Goal: Task Accomplishment & Management: Complete application form

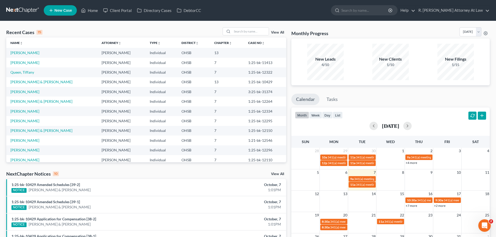
click at [248, 16] on ul "New Case Home Client Portal Directory Cases DebtorCC - No Result - See all resu…" at bounding box center [267, 11] width 446 height 14
click at [23, 72] on link "Queen, Tiffany" at bounding box center [22, 72] width 24 height 4
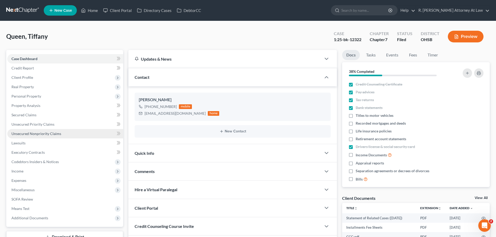
click at [30, 95] on span "Personal Property" at bounding box center [26, 96] width 30 height 4
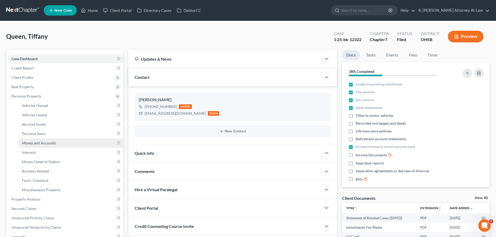
click at [45, 141] on span "Money and Accounts" at bounding box center [39, 143] width 34 height 4
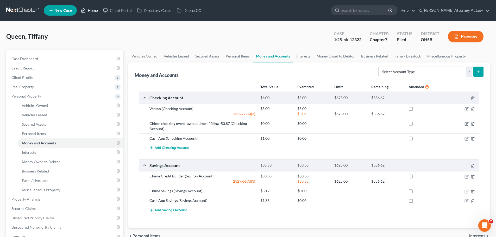
click at [92, 10] on link "Home" at bounding box center [89, 10] width 22 height 9
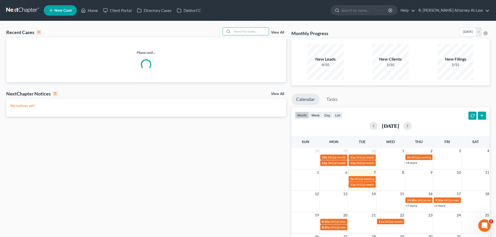
drag, startPoint x: 234, startPoint y: 32, endPoint x: 269, endPoint y: 29, distance: 35.3
click at [237, 32] on input "search" at bounding box center [250, 32] width 36 height 8
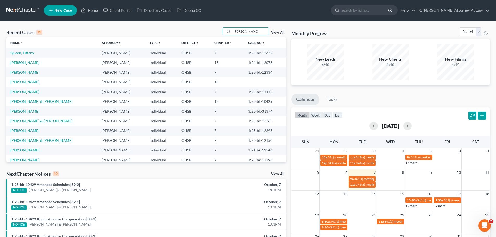
type input "[PERSON_NAME]"
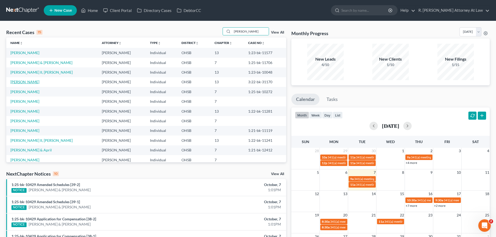
click at [29, 80] on link "[PERSON_NAME]" at bounding box center [24, 82] width 29 height 4
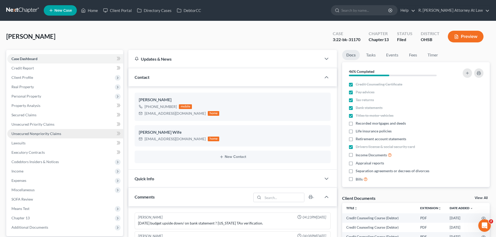
click at [38, 133] on span "Unsecured Nonpriority Claims" at bounding box center [36, 134] width 50 height 4
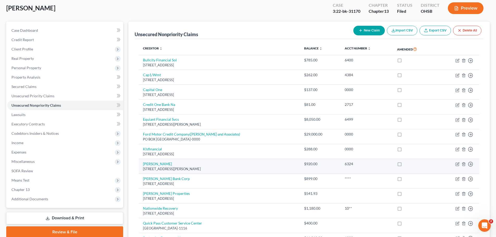
scroll to position [54, 0]
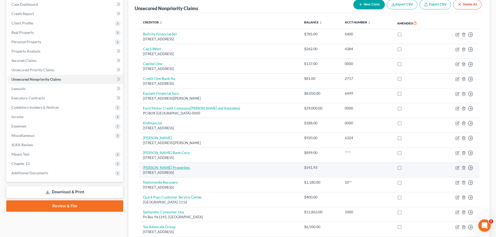
click at [167, 167] on link "[PERSON_NAME] Properties" at bounding box center [166, 167] width 47 height 4
select select "39"
select select "14"
select select "0"
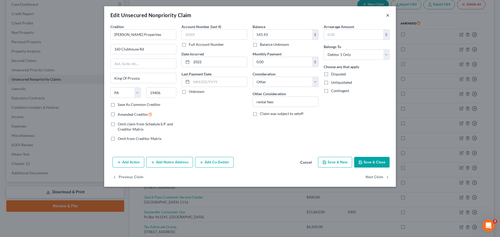
click at [388, 16] on button "×" at bounding box center [388, 15] width 4 height 6
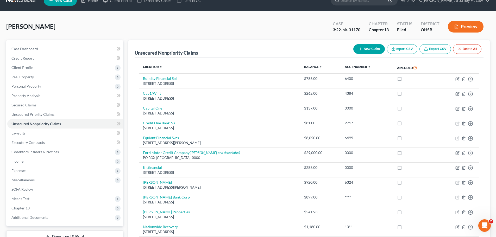
scroll to position [0, 0]
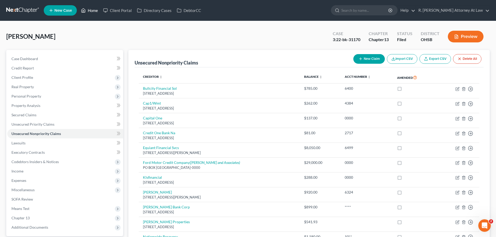
click at [95, 10] on link "Home" at bounding box center [89, 10] width 22 height 9
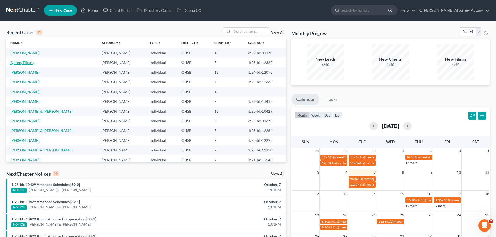
click at [24, 62] on link "Queen, Tiffany" at bounding box center [22, 62] width 24 height 4
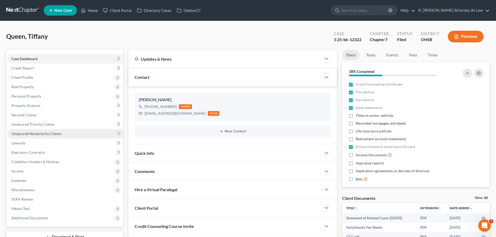
drag, startPoint x: 29, startPoint y: 97, endPoint x: 47, endPoint y: 132, distance: 38.4
click at [30, 97] on span "Personal Property" at bounding box center [26, 96] width 30 height 4
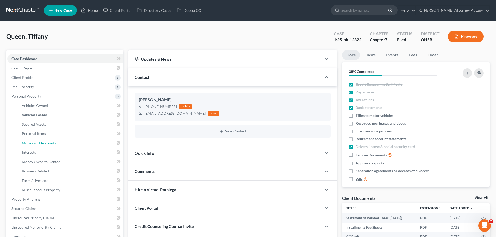
drag, startPoint x: 41, startPoint y: 141, endPoint x: 147, endPoint y: 122, distance: 108.2
click at [40, 141] on span "Money and Accounts" at bounding box center [39, 143] width 34 height 4
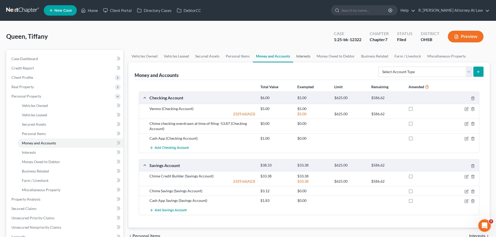
click at [307, 57] on link "Interests" at bounding box center [303, 56] width 20 height 13
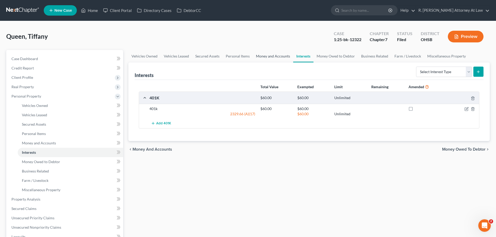
click at [274, 56] on link "Money and Accounts" at bounding box center [273, 56] width 40 height 13
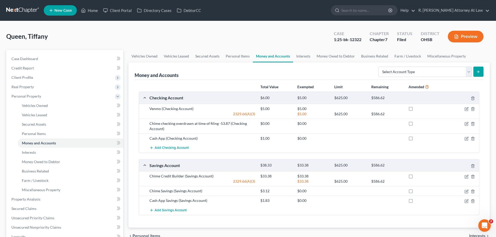
drag, startPoint x: 126, startPoint y: 27, endPoint x: 185, endPoint y: 98, distance: 92.4
click at [126, 27] on div "[PERSON_NAME] Upgraded Case 1:25-bk-12322 Chapter Chapter 7 Status Filed Distri…" at bounding box center [248, 191] width 496 height 340
click at [88, 11] on link "Home" at bounding box center [89, 10] width 22 height 9
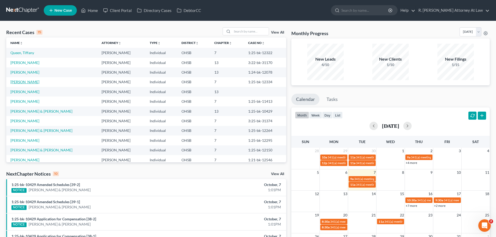
click at [22, 82] on link "[PERSON_NAME]" at bounding box center [24, 82] width 29 height 4
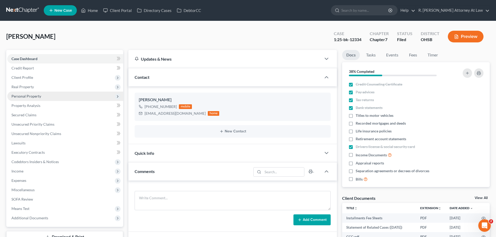
click at [29, 95] on span "Personal Property" at bounding box center [26, 96] width 30 height 4
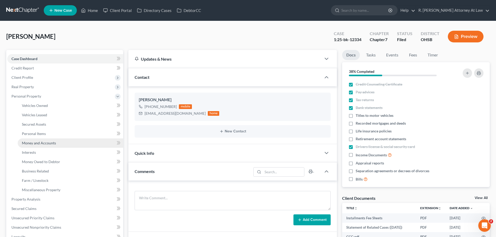
click at [51, 144] on span "Money and Accounts" at bounding box center [39, 143] width 34 height 4
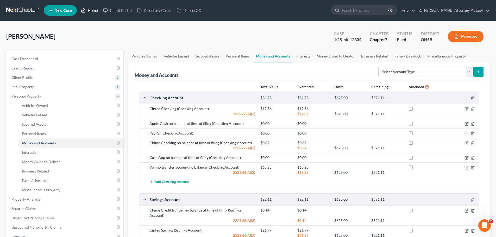
click at [93, 8] on link "Home" at bounding box center [89, 10] width 22 height 9
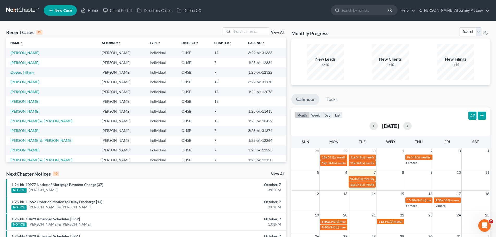
click at [23, 72] on link "Queen, Tiffany" at bounding box center [22, 72] width 24 height 4
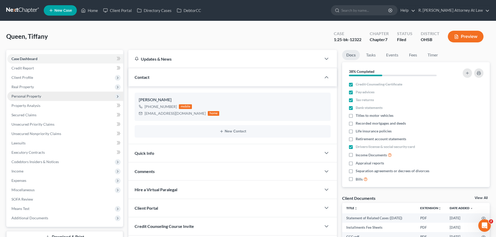
click at [27, 96] on span "Personal Property" at bounding box center [26, 96] width 30 height 4
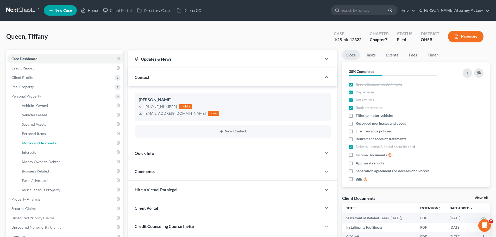
drag, startPoint x: 42, startPoint y: 146, endPoint x: 180, endPoint y: 139, distance: 138.4
click at [42, 146] on link "Money and Accounts" at bounding box center [70, 143] width 105 height 9
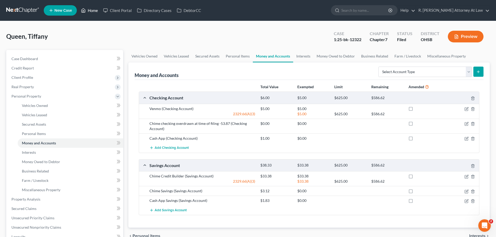
click at [94, 11] on link "Home" at bounding box center [89, 10] width 22 height 9
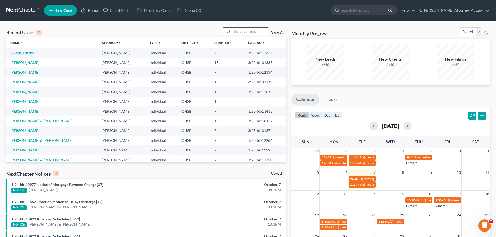
click at [246, 31] on input "search" at bounding box center [250, 32] width 36 height 8
type input "[PERSON_NAME]"
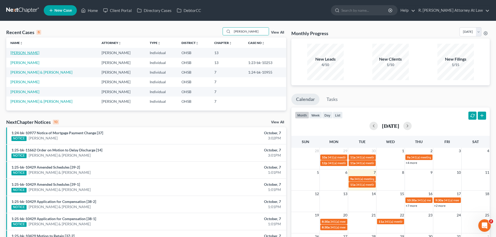
click at [39, 54] on link "[PERSON_NAME]" at bounding box center [24, 53] width 29 height 4
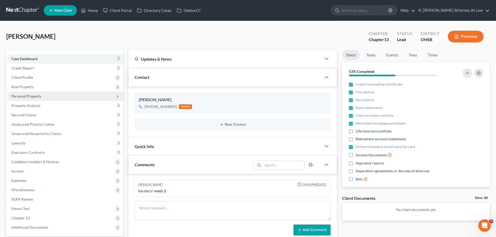
click at [25, 97] on span "Personal Property" at bounding box center [26, 96] width 30 height 4
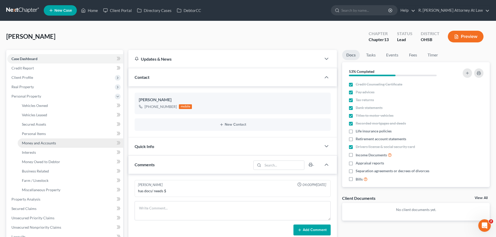
click at [44, 146] on link "Money and Accounts" at bounding box center [70, 143] width 105 height 9
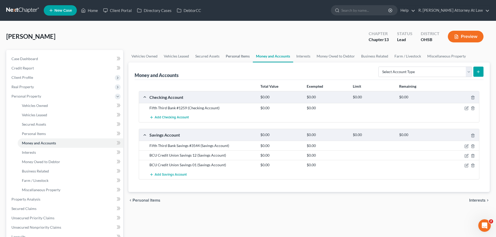
click at [240, 56] on link "Personal Items" at bounding box center [238, 56] width 30 height 13
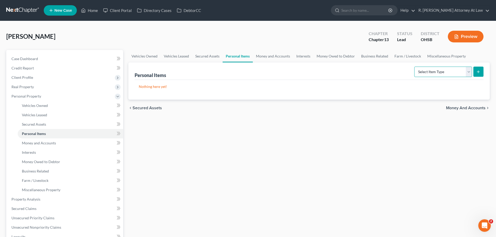
drag, startPoint x: 439, startPoint y: 73, endPoint x: 438, endPoint y: 77, distance: 3.8
click at [439, 73] on select "Select Item Type Clothing Collectibles Of Value Electronics Firearms Household …" at bounding box center [443, 72] width 58 height 10
click at [415, 67] on select "Select Item Type Clothing Collectibles Of Value Electronics Firearms Household …" at bounding box center [443, 72] width 58 height 10
click at [432, 76] on select "Select Item Type Clothing Collectibles Of Value Electronics Firearms Household …" at bounding box center [443, 72] width 58 height 10
select select "household_goods"
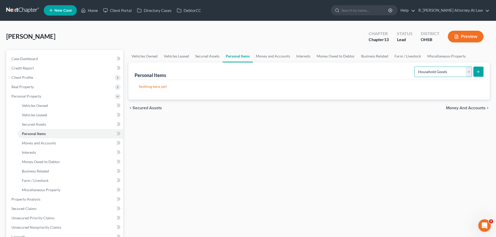
click at [415, 67] on select "Select Item Type Clothing Collectibles Of Value Electronics Firearms Household …" at bounding box center [443, 72] width 58 height 10
click at [477, 72] on form "Select Item Type Clothing Collectibles Of Value Electronics Firearms Household …" at bounding box center [448, 72] width 69 height 11
click at [477, 72] on icon "submit" at bounding box center [478, 72] width 4 height 4
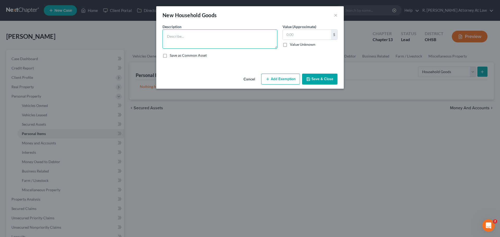
click at [182, 34] on textarea at bounding box center [220, 38] width 115 height 19
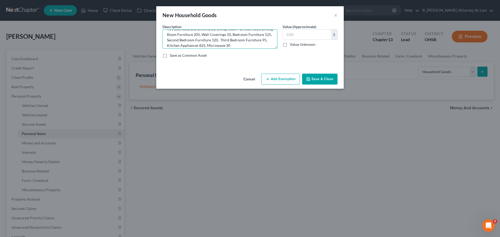
scroll to position [11, 0]
type textarea "TVs 100, Roku and antenna 20, Living Room Furniture 285, Dining Room Furniture …"
click at [291, 37] on input "text" at bounding box center [307, 35] width 48 height 10
type input "1,855"
drag, startPoint x: 265, startPoint y: 75, endPoint x: 245, endPoint y: 90, distance: 25.3
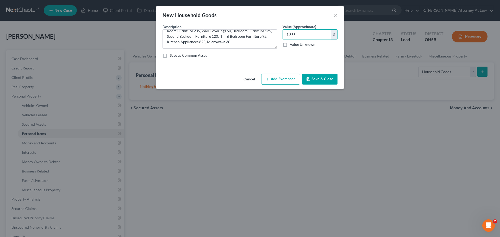
click at [265, 75] on button "Add Exemption" at bounding box center [280, 79] width 39 height 11
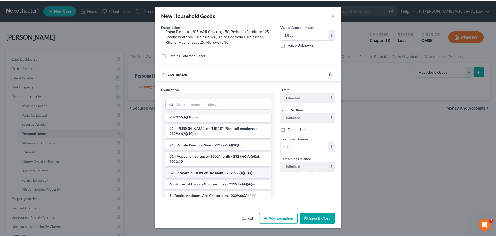
scroll to position [78, 0]
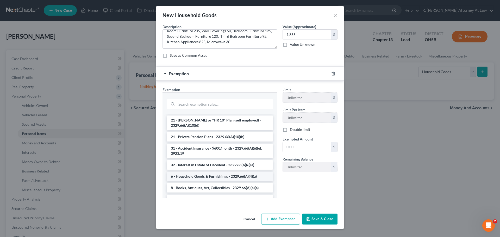
click at [185, 172] on li "6 - Household Goods & Furnishings - 2329.66(A)(4)(a)" at bounding box center [220, 176] width 107 height 9
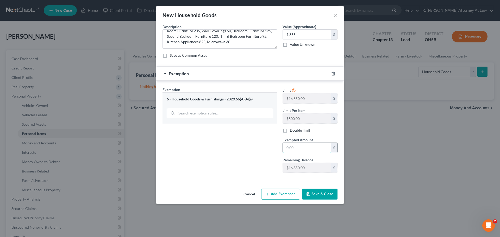
click at [299, 150] on input "text" at bounding box center [307, 148] width 48 height 10
type input "1,855"
click at [323, 193] on button "Save & Close" at bounding box center [319, 194] width 35 height 11
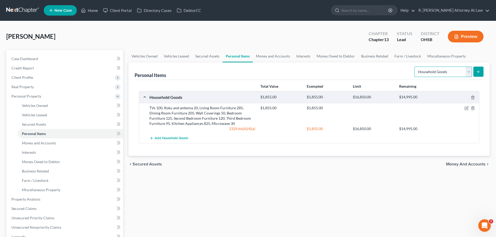
click at [442, 74] on select "Select Item Type Clothing Collectibles Of Value Electronics Firearms Household …" at bounding box center [443, 72] width 58 height 10
select select "clothing"
click at [415, 67] on select "Select Item Type Clothing Collectibles Of Value Electronics Firearms Household …" at bounding box center [443, 72] width 58 height 10
drag, startPoint x: 484, startPoint y: 70, endPoint x: 476, endPoint y: 68, distance: 8.8
click at [484, 70] on div "Personal Items Select Item Type Clothing Collectibles Of Value Electronics Fire…" at bounding box center [309, 110] width 362 height 94
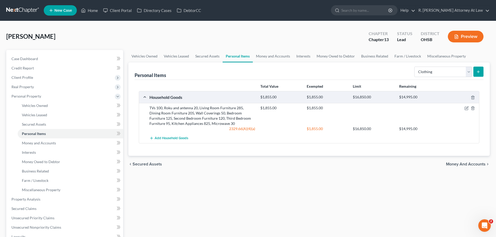
click at [477, 71] on icon "submit" at bounding box center [478, 72] width 4 height 4
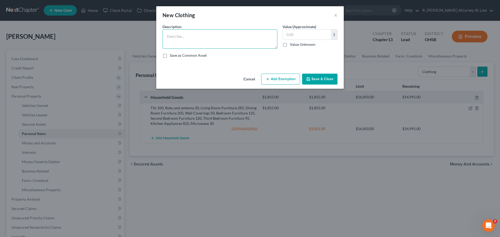
click at [180, 41] on textarea at bounding box center [220, 38] width 115 height 19
type textarea "Clothing 125"
type input "125"
click at [274, 73] on div "Cancel Add Exemption Save & Close" at bounding box center [250, 80] width 188 height 17
click at [273, 76] on button "Add Exemption" at bounding box center [280, 79] width 39 height 11
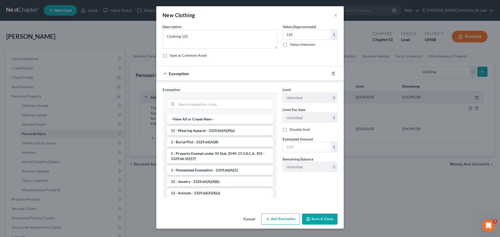
drag, startPoint x: 187, startPoint y: 131, endPoint x: 269, endPoint y: 135, distance: 82.4
click at [187, 131] on li "11 - Wearing Apparel - 2329.66(A)(4)(a)" at bounding box center [220, 130] width 107 height 9
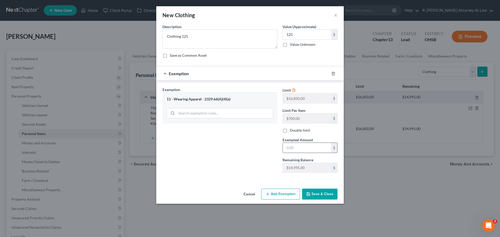
click at [303, 143] on div "$" at bounding box center [310, 148] width 55 height 10
click at [302, 151] on input "text" at bounding box center [307, 148] width 48 height 10
type input "125"
drag, startPoint x: 314, startPoint y: 197, endPoint x: 318, endPoint y: 196, distance: 3.9
click at [314, 198] on button "Save & Close" at bounding box center [319, 194] width 35 height 11
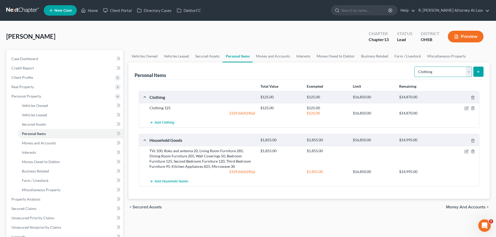
drag, startPoint x: 437, startPoint y: 73, endPoint x: 437, endPoint y: 76, distance: 3.2
click at [437, 73] on select "Select Item Type Clothing Collectibles Of Value Electronics Firearms Household …" at bounding box center [443, 72] width 58 height 10
select select "jewelry"
click at [415, 67] on select "Select Item Type Clothing Collectibles Of Value Electronics Firearms Household …" at bounding box center [443, 72] width 58 height 10
click at [476, 71] on icon "submit" at bounding box center [478, 72] width 4 height 4
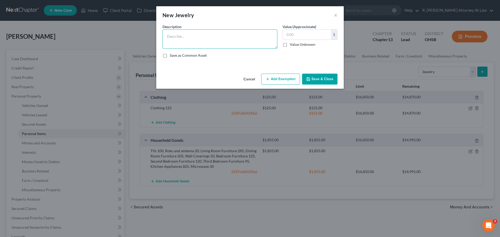
drag, startPoint x: 182, startPoint y: 42, endPoint x: 184, endPoint y: 40, distance: 3.5
click at [182, 42] on textarea at bounding box center [220, 38] width 115 height 19
type textarea "Necklaces 100, Earrings 25"
type input "125"
click at [275, 79] on button "Add Exemption" at bounding box center [280, 79] width 39 height 11
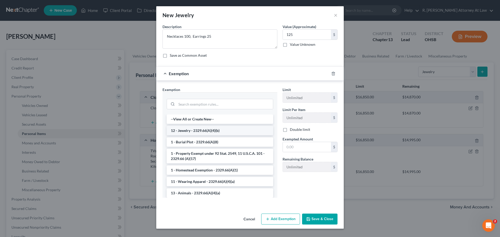
click at [188, 132] on li "12 - Jewelry - 2329.66(A)(4)(b)" at bounding box center [220, 130] width 107 height 9
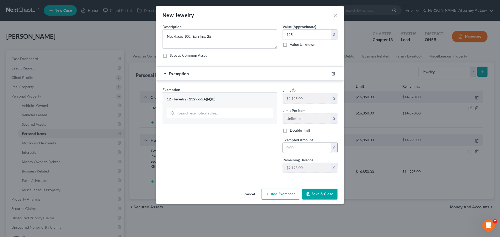
drag, startPoint x: 311, startPoint y: 148, endPoint x: 308, endPoint y: 146, distance: 3.5
click at [309, 148] on input "text" at bounding box center [307, 148] width 48 height 10
type input "125"
click at [315, 194] on button "Save & Close" at bounding box center [319, 194] width 35 height 11
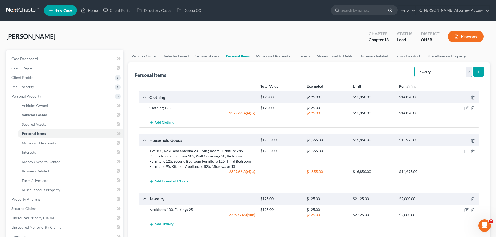
click at [438, 76] on select "Select Item Type Clothing Collectibles Of Value Electronics Firearms Household …" at bounding box center [443, 72] width 58 height 10
select select "sports_and_hobby_equipment"
click at [415, 67] on select "Select Item Type Clothing Collectibles Of Value Electronics Firearms Household …" at bounding box center [443, 72] width 58 height 10
click at [475, 71] on button "submit" at bounding box center [478, 72] width 10 height 10
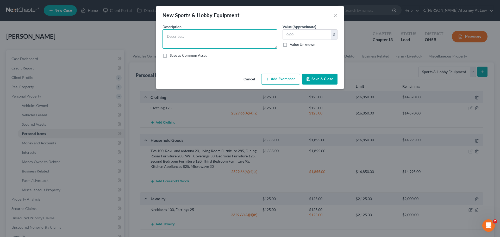
click at [203, 41] on textarea at bounding box center [220, 38] width 115 height 19
type textarea "12 speed bicycle 10"
type input "10"
click at [276, 81] on button "Add Exemption" at bounding box center [280, 79] width 39 height 11
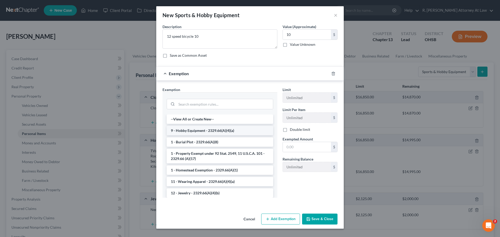
click at [183, 130] on li "9 - Hobby Equipment - 2329.66(A)(4)(a)" at bounding box center [220, 130] width 107 height 9
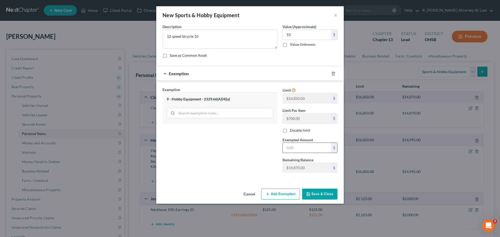
drag, startPoint x: 296, startPoint y: 151, endPoint x: 292, endPoint y: 147, distance: 5.7
click at [297, 151] on input "text" at bounding box center [307, 148] width 48 height 10
type input "10"
drag, startPoint x: 207, startPoint y: 157, endPoint x: 211, endPoint y: 157, distance: 4.4
click at [208, 157] on div "Exemption Set must be selected for CA. Exemption * 9 - Hobby Equipment - 2329.6…" at bounding box center [220, 132] width 120 height 90
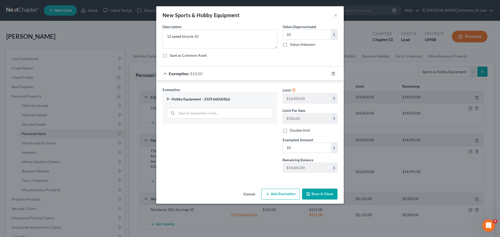
drag, startPoint x: 320, startPoint y: 194, endPoint x: 282, endPoint y: 163, distance: 48.8
click at [320, 194] on button "Save & Close" at bounding box center [319, 194] width 35 height 11
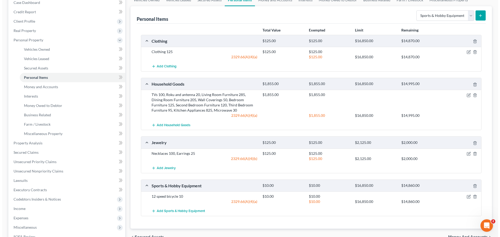
scroll to position [26, 0]
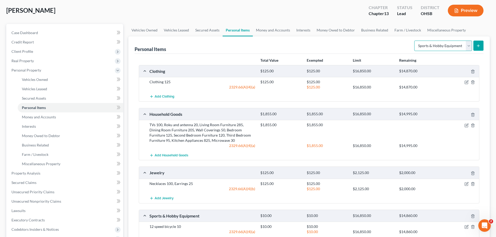
drag, startPoint x: 431, startPoint y: 43, endPoint x: 431, endPoint y: 51, distance: 7.0
click at [431, 43] on select "Select Item Type Clothing Collectibles Of Value Electronics Firearms Household …" at bounding box center [443, 46] width 58 height 10
select select "other"
click at [415, 41] on select "Select Item Type Clothing Collectibles Of Value Electronics Firearms Household …" at bounding box center [443, 46] width 58 height 10
click at [477, 46] on icon "submit" at bounding box center [478, 46] width 4 height 4
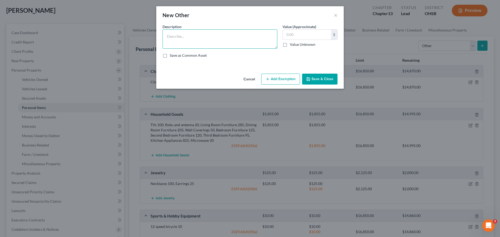
click at [210, 31] on textarea at bounding box center [220, 38] width 115 height 19
type textarea "Riding Lawn mower 500, Push mower 25, Yard Tools 150"
click at [297, 34] on input "text" at bounding box center [307, 35] width 48 height 10
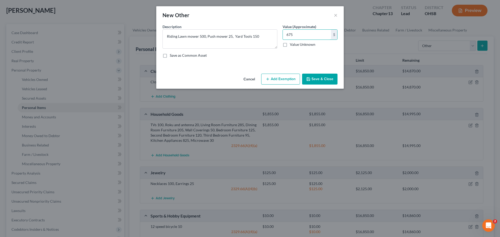
type input "675"
click at [289, 76] on button "Add Exemption" at bounding box center [280, 79] width 39 height 11
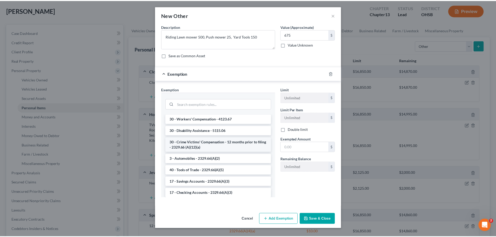
scroll to position [573, 0]
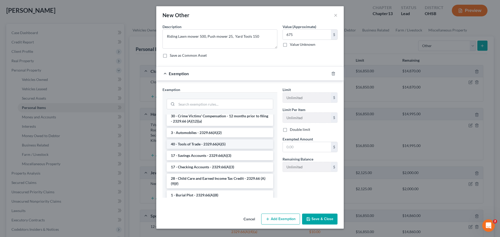
click at [195, 149] on li "40 - Tools of Trade - 2329.66(A)(5)" at bounding box center [220, 144] width 107 height 9
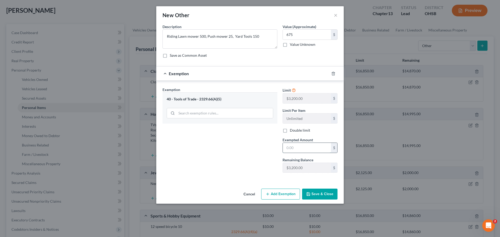
click at [303, 149] on input "text" at bounding box center [307, 148] width 48 height 10
type input "675"
drag, startPoint x: 318, startPoint y: 192, endPoint x: 299, endPoint y: 182, distance: 20.9
click at [318, 192] on button "Save & Close" at bounding box center [319, 194] width 35 height 11
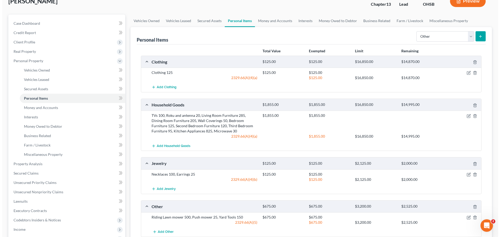
scroll to position [26, 0]
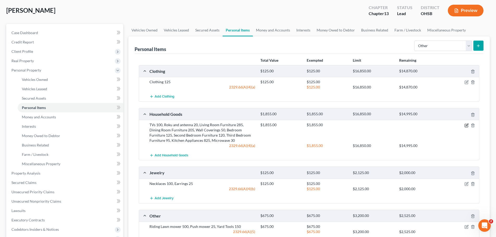
click at [466, 126] on icon "button" at bounding box center [467, 125] width 4 height 4
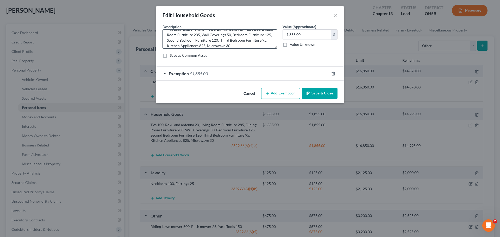
scroll to position [11, 0]
drag, startPoint x: 220, startPoint y: 41, endPoint x: 246, endPoint y: 32, distance: 27.9
click at [220, 41] on textarea "TVs 100, Roku and antenna 20, Living Room Furniture 285, Dining Room Furniture …" at bounding box center [220, 38] width 115 height 19
drag, startPoint x: 229, startPoint y: 42, endPoint x: 252, endPoint y: 38, distance: 23.3
click at [229, 41] on textarea "TVs 100, Roku and antenna 20, Living Room Furniture 285, Dining Room Furniture …" at bounding box center [220, 38] width 115 height 19
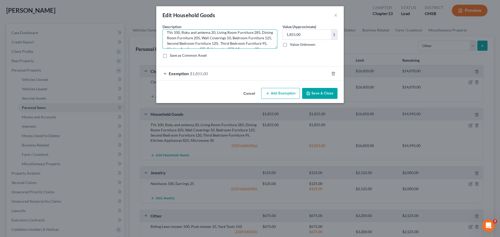
scroll to position [0, 0]
click at [223, 43] on textarea "TVs 100, Roku and antenna 20, Living Room Furniture 285, Dining Room Furniture …" at bounding box center [220, 38] width 115 height 19
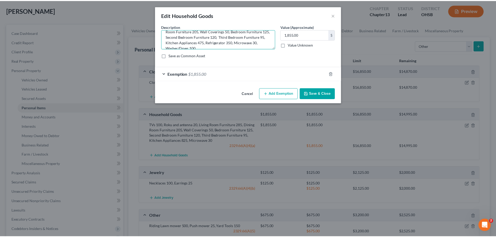
scroll to position [16, 0]
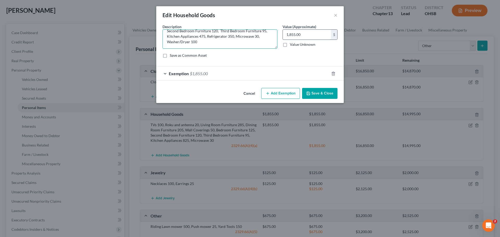
type textarea "TVs 100, Roku and antenna 20, Living Room Furniture 285, Dining Room Furniture …"
click at [292, 34] on input "1,855.00" at bounding box center [307, 35] width 48 height 10
type input "1,955"
click at [202, 75] on span "$1,855.00" at bounding box center [199, 73] width 18 height 5
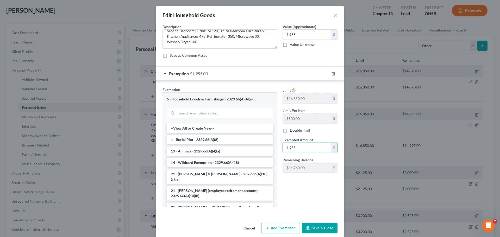
type input "1,955"
click at [318, 226] on button "Save & Close" at bounding box center [319, 228] width 35 height 11
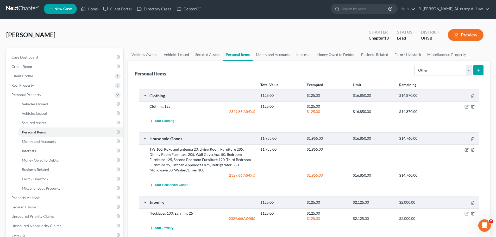
scroll to position [0, 0]
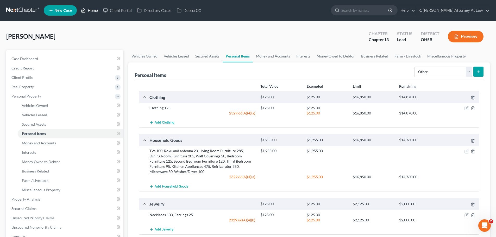
drag, startPoint x: 92, startPoint y: 10, endPoint x: 484, endPoint y: 1, distance: 392.3
click at [92, 10] on link "Home" at bounding box center [89, 10] width 22 height 9
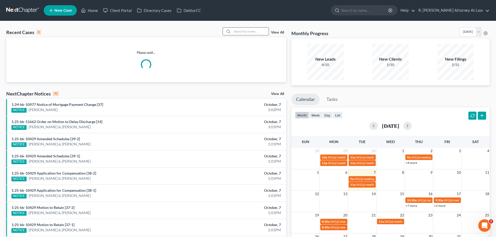
click at [251, 34] on input "search" at bounding box center [250, 32] width 36 height 8
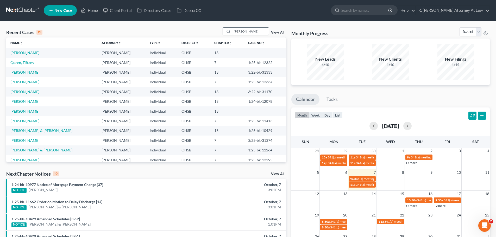
type input "[PERSON_NAME]"
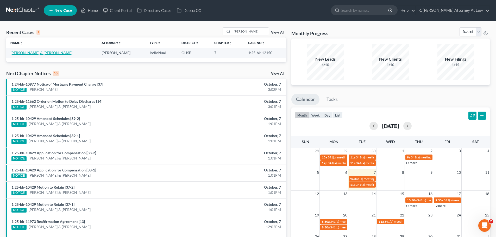
click at [30, 54] on link "[PERSON_NAME] & [PERSON_NAME]" at bounding box center [41, 53] width 62 height 4
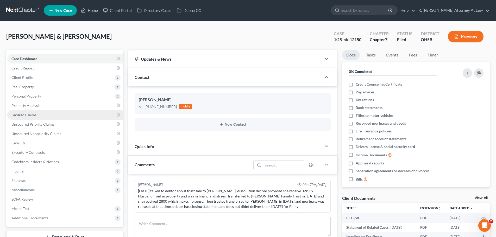
click at [27, 114] on span "Secured Claims" at bounding box center [23, 115] width 25 height 4
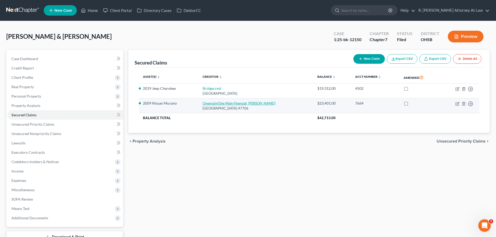
click at [221, 102] on icon "(One Main Financial, [PERSON_NAME])" at bounding box center [246, 103] width 58 height 4
select select "15"
select select "0"
select select "1"
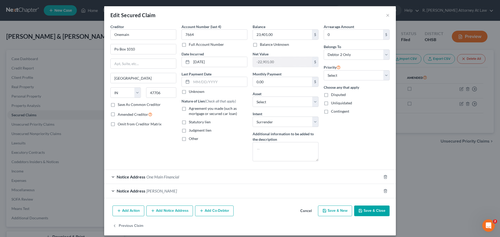
click at [382, 17] on div "Edit Secured Claim ×" at bounding box center [250, 15] width 292 height 18
click at [386, 16] on button "×" at bounding box center [388, 15] width 4 height 6
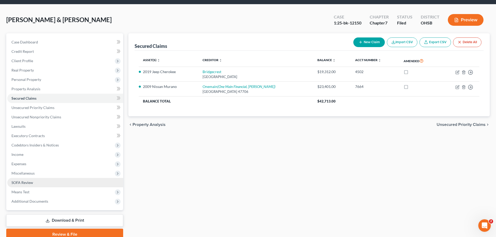
scroll to position [26, 0]
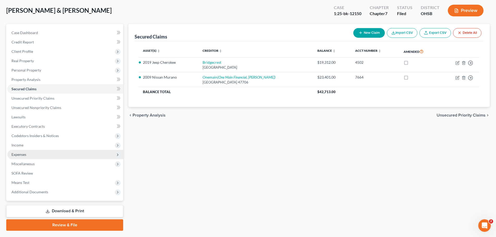
click at [22, 156] on span "Expenses" at bounding box center [18, 154] width 15 height 4
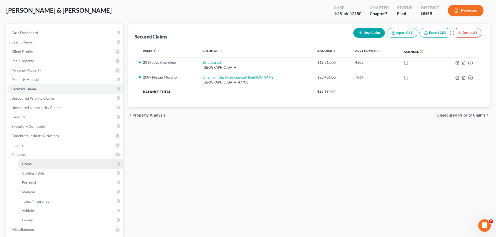
click at [28, 165] on span "Home" at bounding box center [27, 164] width 10 height 4
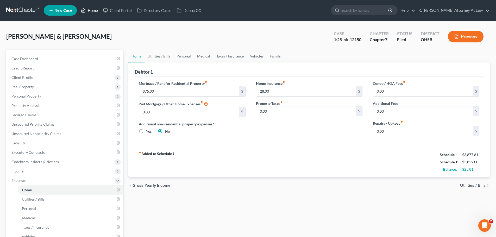
click at [88, 10] on link "Home" at bounding box center [89, 10] width 22 height 9
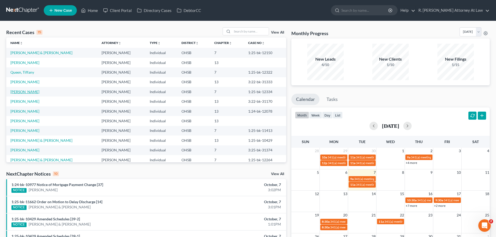
click at [20, 91] on link "[PERSON_NAME]" at bounding box center [24, 92] width 29 height 4
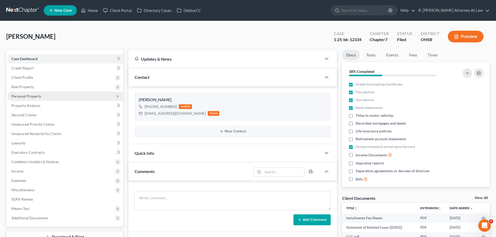
click at [29, 97] on span "Personal Property" at bounding box center [26, 96] width 30 height 4
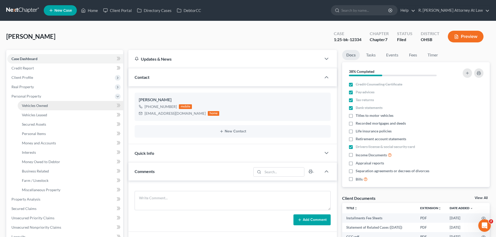
click at [39, 104] on span "Vehicles Owned" at bounding box center [35, 105] width 26 height 4
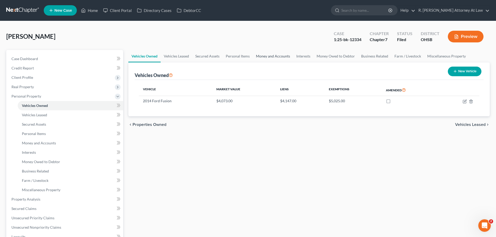
click at [288, 56] on link "Money and Accounts" at bounding box center [273, 56] width 40 height 13
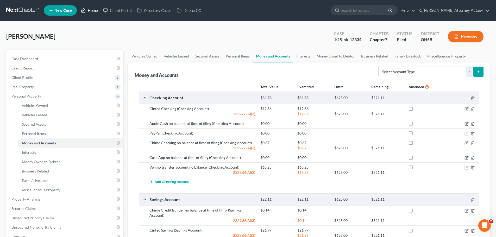
click at [92, 10] on link "Home" at bounding box center [89, 10] width 22 height 9
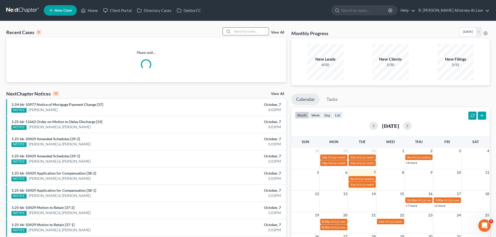
drag, startPoint x: 253, startPoint y: 35, endPoint x: 250, endPoint y: 33, distance: 4.0
click at [250, 33] on div at bounding box center [246, 31] width 46 height 8
click at [249, 32] on input "search" at bounding box center [250, 32] width 36 height 8
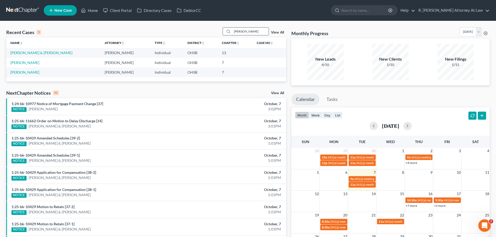
drag, startPoint x: 251, startPoint y: 33, endPoint x: 236, endPoint y: 32, distance: 14.6
click at [236, 33] on input "[PERSON_NAME]" at bounding box center [250, 32] width 36 height 8
type input "h"
click at [87, 9] on link "Home" at bounding box center [89, 10] width 22 height 9
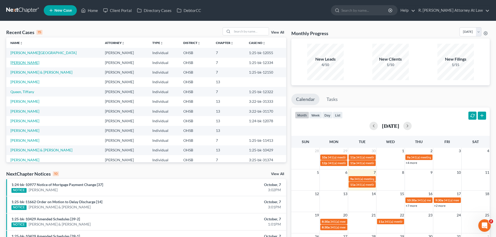
click at [26, 64] on link "[PERSON_NAME]" at bounding box center [24, 62] width 29 height 4
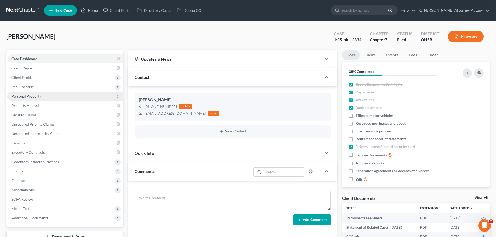
click at [29, 95] on span "Personal Property" at bounding box center [26, 96] width 30 height 4
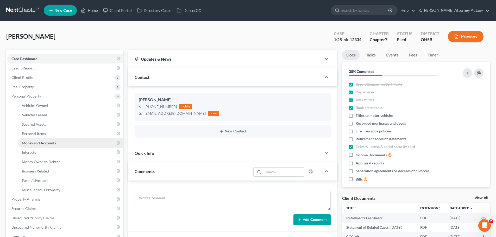
click at [43, 142] on span "Money and Accounts" at bounding box center [39, 143] width 34 height 4
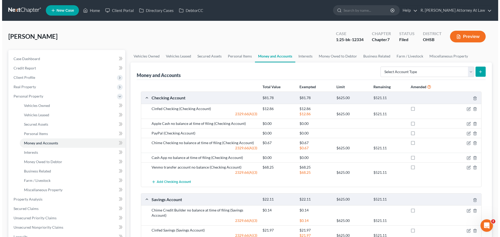
scroll to position [26, 0]
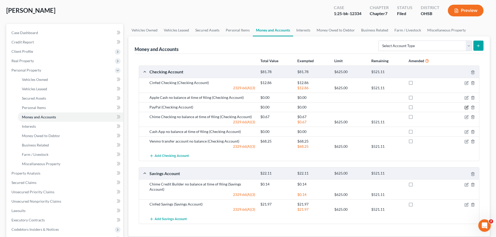
click at [465, 107] on icon "button" at bounding box center [467, 107] width 4 height 4
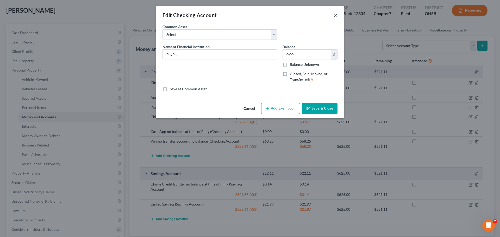
click at [336, 15] on button "×" at bounding box center [336, 15] width 4 height 6
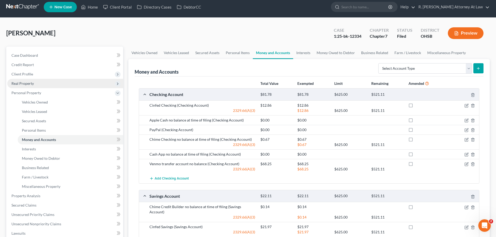
scroll to position [0, 0]
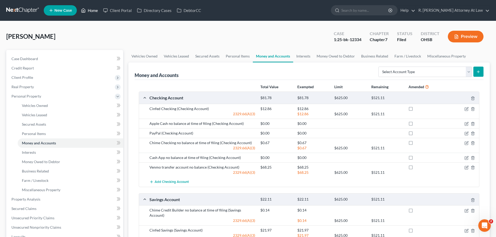
click at [92, 13] on link "Home" at bounding box center [89, 10] width 22 height 9
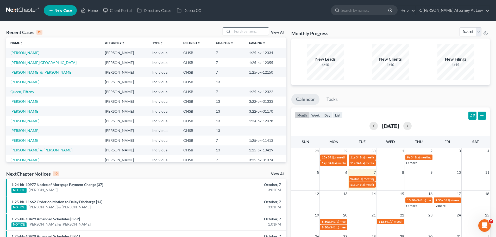
click at [243, 33] on input "search" at bounding box center [250, 32] width 36 height 8
type input "[PERSON_NAME]"
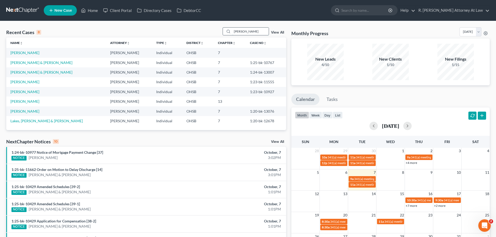
drag, startPoint x: 243, startPoint y: 30, endPoint x: 227, endPoint y: 30, distance: 16.7
click at [227, 30] on div "[PERSON_NAME]" at bounding box center [246, 31] width 46 height 8
click at [65, 10] on span "New Case" at bounding box center [62, 11] width 17 height 4
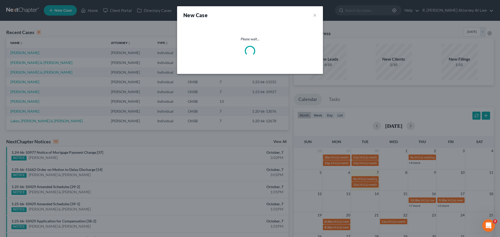
select select "62"
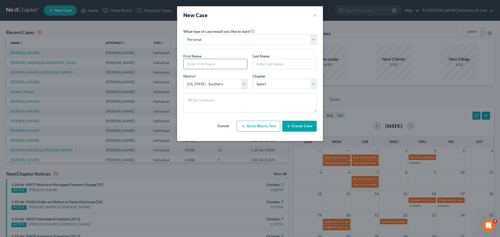
click at [222, 68] on input "text" at bounding box center [216, 64] width 64 height 10
type input "[PERSON_NAME]"
select select "3"
click at [302, 127] on button "Create Case" at bounding box center [299, 126] width 34 height 11
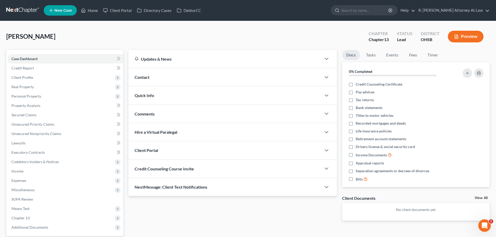
click at [143, 78] on span "Contact" at bounding box center [142, 77] width 15 height 5
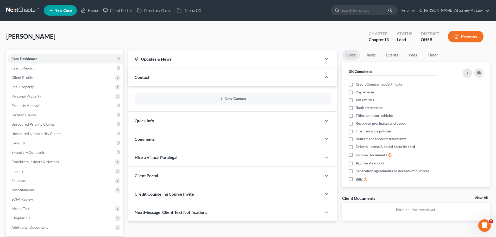
click at [146, 81] on div "Contact" at bounding box center [224, 77] width 193 height 18
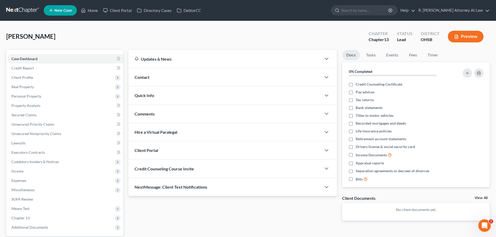
click at [182, 81] on div "Contact" at bounding box center [224, 77] width 193 height 18
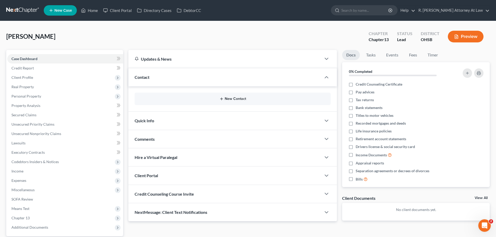
click at [235, 99] on button "New Contact" at bounding box center [233, 99] width 188 height 4
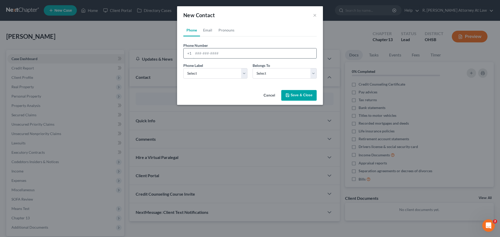
click at [212, 54] on input "tel" at bounding box center [254, 53] width 123 height 10
type input "[PHONE_NUMBER]"
click at [214, 74] on select "Select Mobile Home Work Other" at bounding box center [215, 73] width 64 height 10
select select "0"
click at [183, 68] on select "Select Mobile Home Work Other" at bounding box center [215, 73] width 64 height 10
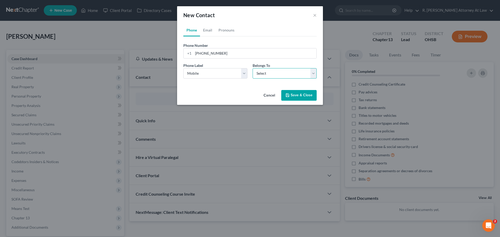
click at [265, 75] on select "Select Client Other" at bounding box center [285, 73] width 64 height 10
select select "0"
click at [253, 68] on select "Select Client Other" at bounding box center [285, 73] width 64 height 10
drag, startPoint x: 305, startPoint y: 97, endPoint x: 247, endPoint y: 132, distance: 68.4
click at [305, 97] on button "Save & Close" at bounding box center [298, 95] width 35 height 11
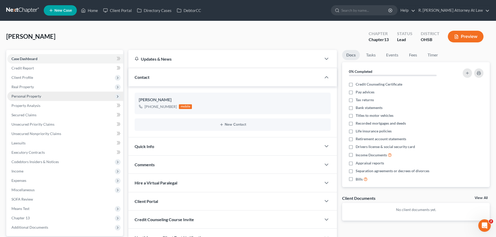
drag, startPoint x: 25, startPoint y: 78, endPoint x: 43, endPoint y: 100, distance: 28.7
click at [25, 78] on span "Client Profile" at bounding box center [22, 77] width 22 height 4
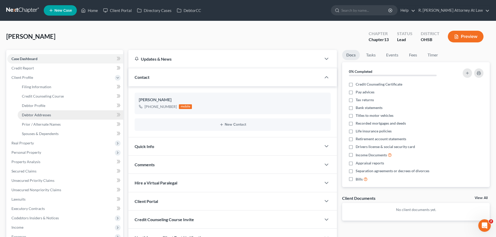
click at [39, 114] on span "Debtor Addresses" at bounding box center [36, 115] width 29 height 4
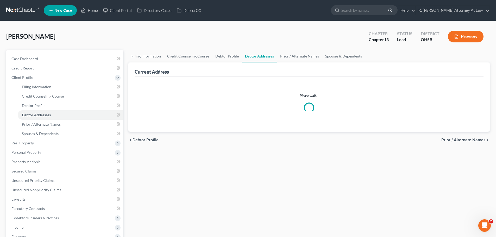
select select "0"
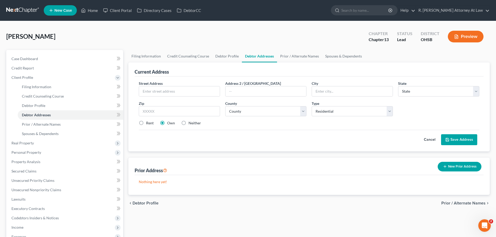
click at [221, 28] on div "[PERSON_NAME] Upgraded Chapter Chapter 13 Status Lead District OHSB Preview" at bounding box center [248, 38] width 484 height 23
click at [146, 123] on label "Rent" at bounding box center [150, 123] width 8 height 5
click at [148, 123] on input "Rent" at bounding box center [149, 122] width 3 height 3
radio input "true"
click at [170, 91] on input "text" at bounding box center [179, 91] width 81 height 10
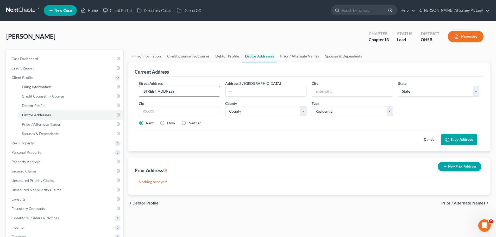
type input "[STREET_ADDRESS]"
type input "45011"
type input "[PERSON_NAME]"
select select "36"
select select "8"
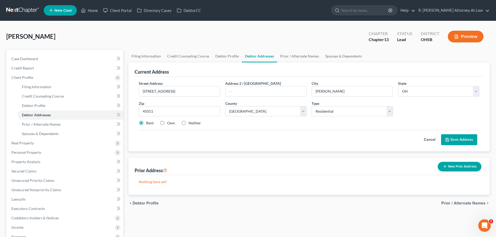
click at [455, 145] on button "Save Address" at bounding box center [459, 139] width 36 height 11
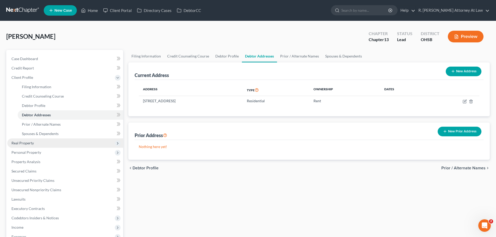
click at [29, 143] on span "Real Property" at bounding box center [22, 143] width 22 height 4
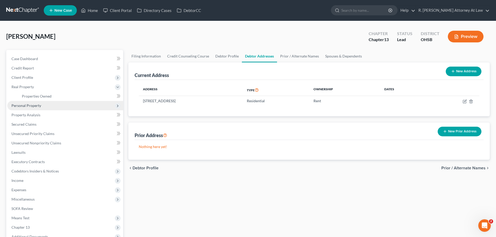
click at [33, 109] on span "Personal Property" at bounding box center [65, 105] width 116 height 9
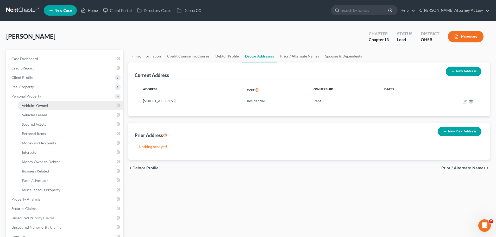
click at [44, 109] on link "Vehicles Owned" at bounding box center [70, 105] width 105 height 9
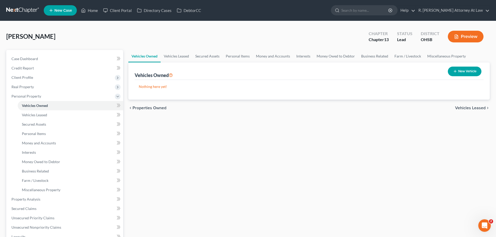
click at [477, 68] on button "New Vehicle" at bounding box center [465, 72] width 34 height 10
select select "0"
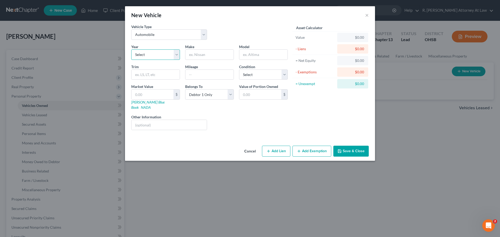
drag, startPoint x: 147, startPoint y: 54, endPoint x: 150, endPoint y: 59, distance: 4.9
click at [147, 54] on select "Select 2026 2025 2024 2023 2022 2021 2020 2019 2018 2017 2016 2015 2014 2013 20…" at bounding box center [155, 54] width 49 height 10
select select "1"
click at [131, 49] on select "Select 2026 2025 2024 2023 2022 2021 2020 2019 2018 2017 2016 2015 2014 2013 20…" at bounding box center [155, 54] width 49 height 10
click at [202, 50] on input "text" at bounding box center [209, 55] width 48 height 10
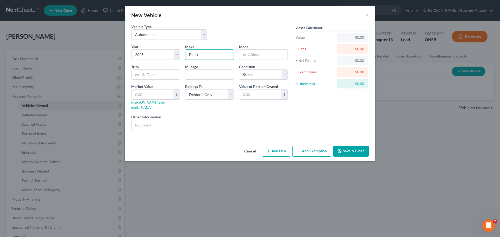
type input "Buick"
type input "Envista"
click at [352, 146] on button "Save & Close" at bounding box center [350, 151] width 35 height 11
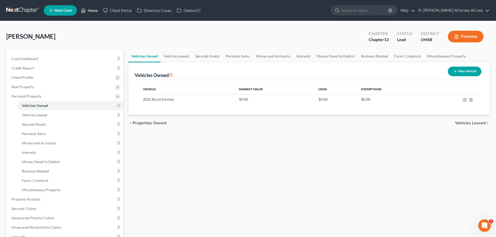
click at [96, 9] on link "Home" at bounding box center [89, 10] width 22 height 9
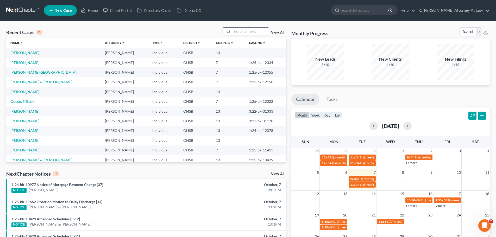
click at [246, 32] on input "search" at bounding box center [250, 32] width 36 height 8
type input "[PERSON_NAME]"
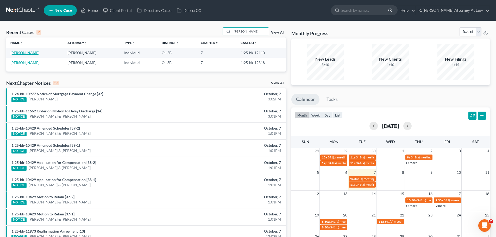
click at [35, 54] on link "[PERSON_NAME]" at bounding box center [24, 53] width 29 height 4
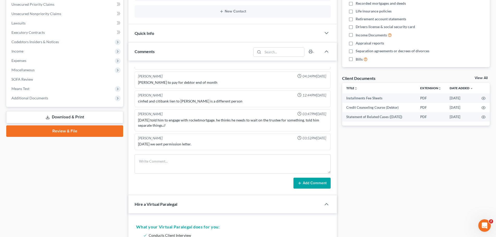
scroll to position [130, 0]
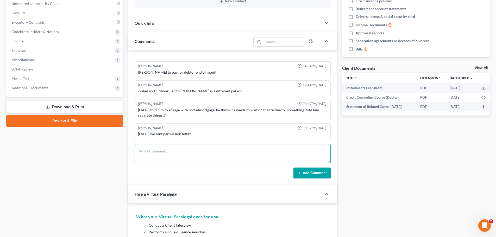
drag, startPoint x: 160, startPoint y: 146, endPoint x: 195, endPoint y: 152, distance: 34.7
click at [160, 146] on textarea at bounding box center [233, 153] width 196 height 19
click at [166, 151] on textarea "[PERSON_NAME] texted [PERSON_NAME], [PERSON_NAME] [PERSON_NAME]" at bounding box center [233, 153] width 196 height 19
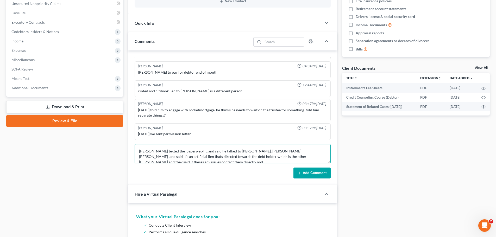
scroll to position [1, 0]
click at [313, 150] on textarea "[PERSON_NAME] texted the paperweight, and said he talked to [PERSON_NAME], [PER…" at bounding box center [233, 153] width 196 height 19
click at [277, 161] on textarea "[PERSON_NAME] texted the paperweight, and said he talked to [PERSON_NAME], [PER…" at bounding box center [233, 153] width 196 height 19
type textarea "[PERSON_NAME] texted the paperweight, and said he talked to [PERSON_NAME], [PER…"
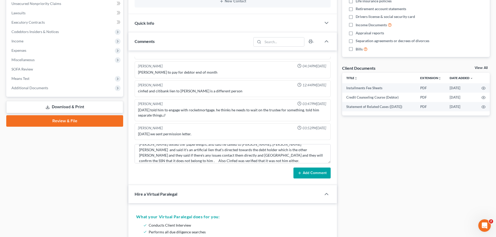
drag, startPoint x: 310, startPoint y: 170, endPoint x: 180, endPoint y: 79, distance: 159.3
click at [310, 170] on button "Add Comment" at bounding box center [312, 173] width 37 height 11
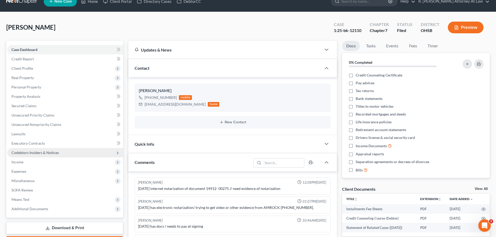
scroll to position [0, 0]
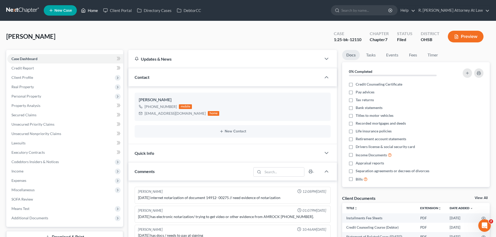
click at [86, 7] on icon at bounding box center [83, 10] width 5 height 6
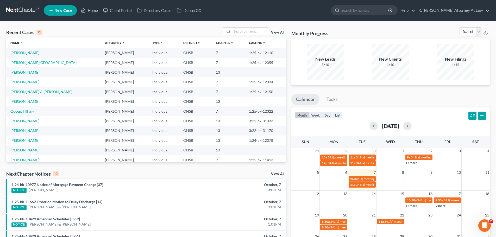
click at [28, 72] on link "[PERSON_NAME]" at bounding box center [24, 72] width 29 height 4
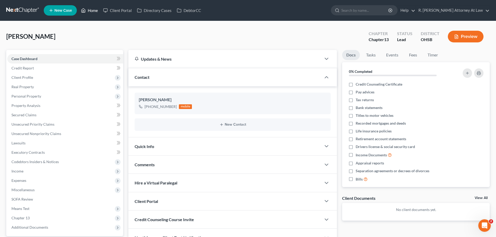
click at [91, 10] on link "Home" at bounding box center [89, 10] width 22 height 9
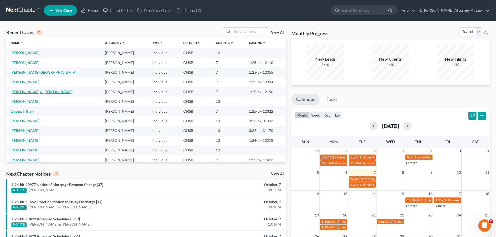
click at [28, 93] on link "[PERSON_NAME] & [PERSON_NAME]" at bounding box center [41, 92] width 62 height 4
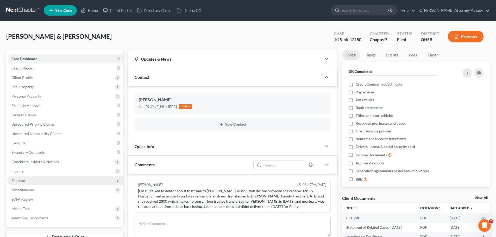
click at [23, 179] on span "Expenses" at bounding box center [18, 180] width 15 height 4
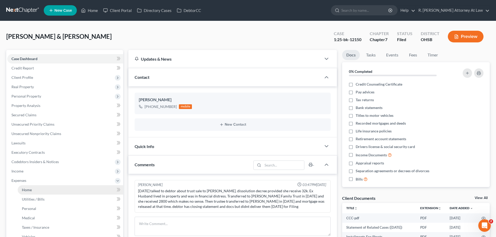
click at [33, 191] on link "Home" at bounding box center [70, 189] width 105 height 9
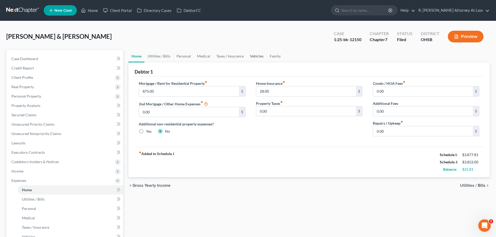
click at [256, 58] on link "Vehicles" at bounding box center [257, 56] width 20 height 13
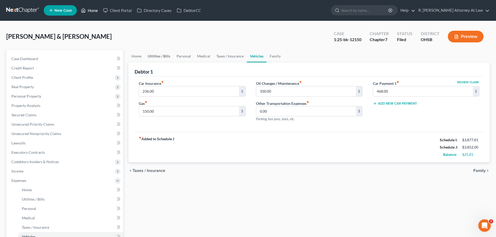
drag, startPoint x: 93, startPoint y: 7, endPoint x: 156, endPoint y: 57, distance: 80.6
click at [93, 7] on link "Home" at bounding box center [89, 10] width 22 height 9
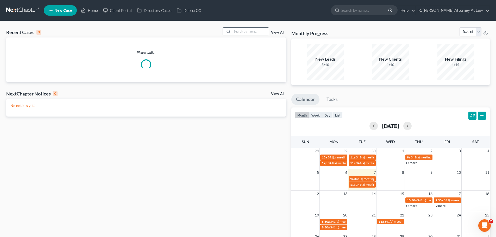
click at [246, 35] on input "search" at bounding box center [250, 32] width 36 height 8
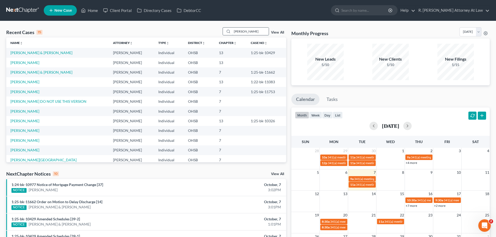
type input "[PERSON_NAME]"
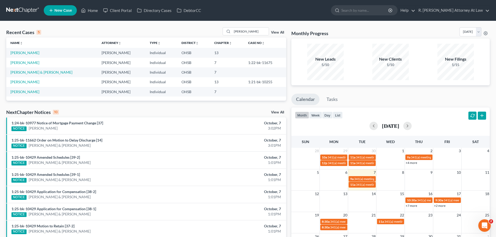
click at [28, 55] on td "[PERSON_NAME]" at bounding box center [51, 53] width 91 height 10
click at [29, 52] on link "[PERSON_NAME]" at bounding box center [24, 53] width 29 height 4
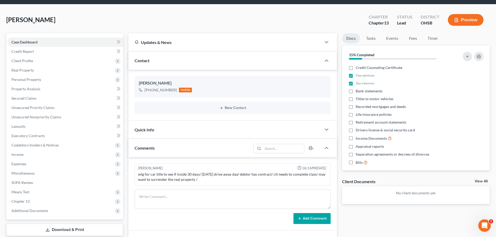
scroll to position [26, 0]
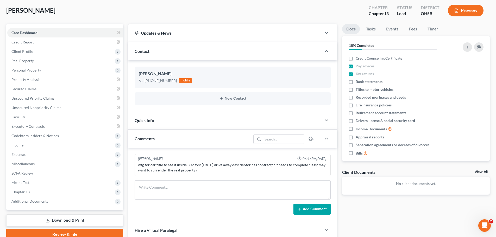
drag, startPoint x: 235, startPoint y: 16, endPoint x: 239, endPoint y: 21, distance: 6.4
click at [235, 16] on div "[PERSON_NAME] Upgraded Chapter Chapter 13 Status [GEOGRAPHIC_DATA] [GEOGRAPHIC_…" at bounding box center [248, 12] width 484 height 23
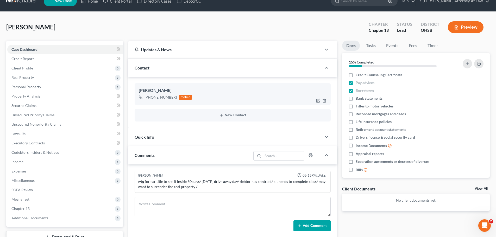
scroll to position [0, 0]
